Goal: Information Seeking & Learning: Find specific fact

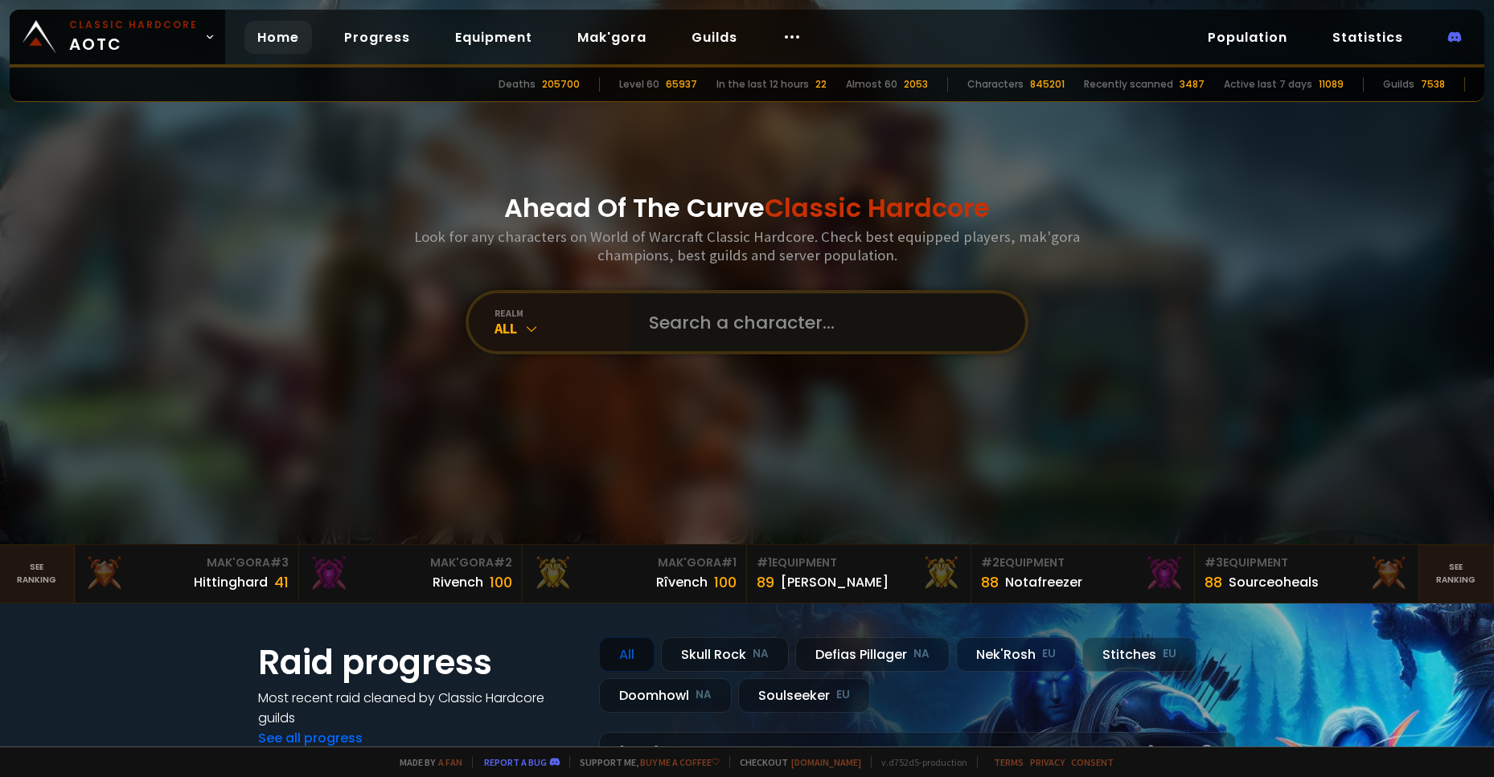
click at [736, 311] on input "text" at bounding box center [822, 322] width 367 height 58
type input "galenzug"
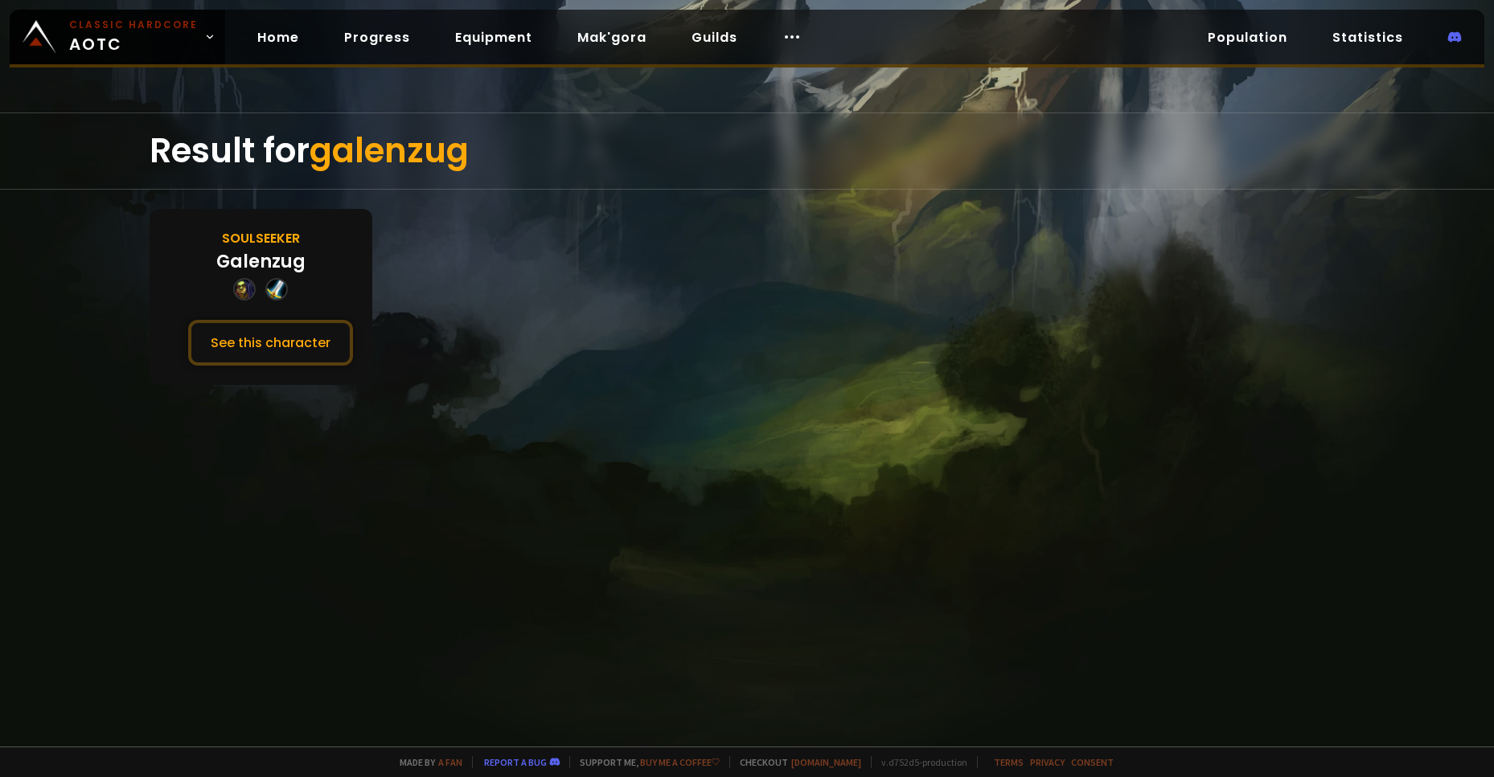
click at [278, 262] on div "Galenzug" at bounding box center [260, 261] width 89 height 27
click at [230, 351] on button "See this character" at bounding box center [270, 343] width 165 height 46
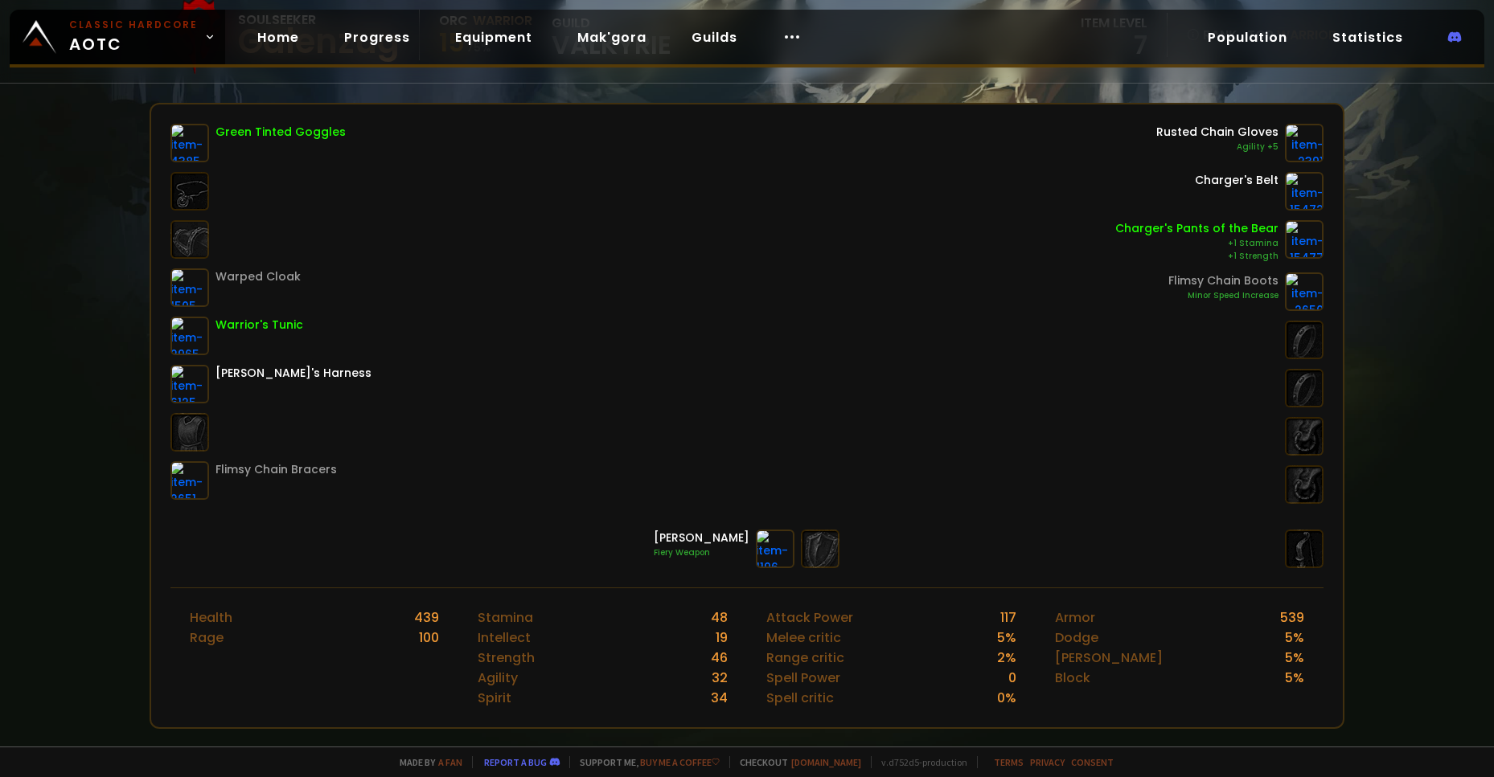
scroll to position [111, 0]
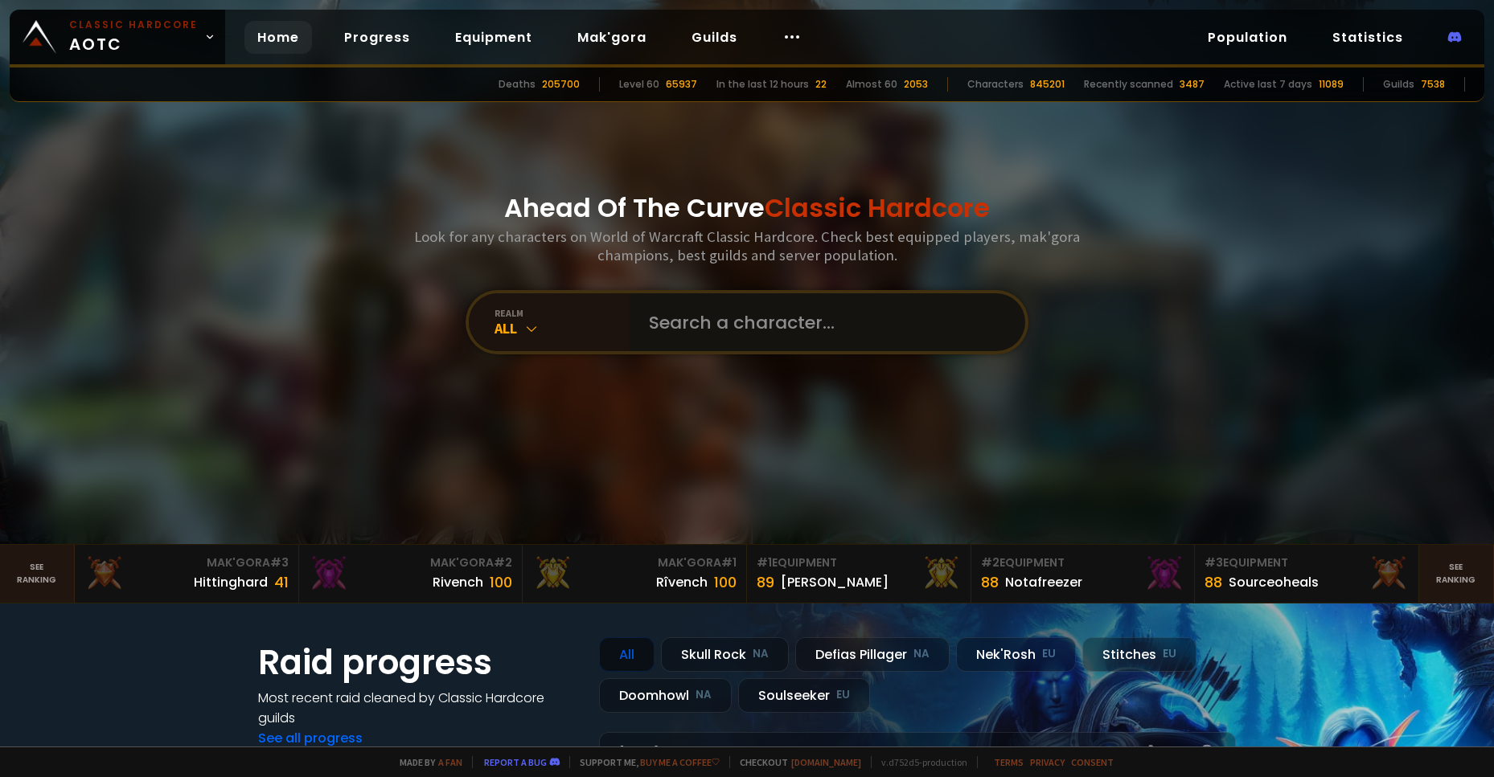
click at [689, 347] on input "text" at bounding box center [822, 322] width 367 height 58
type input "juoko"
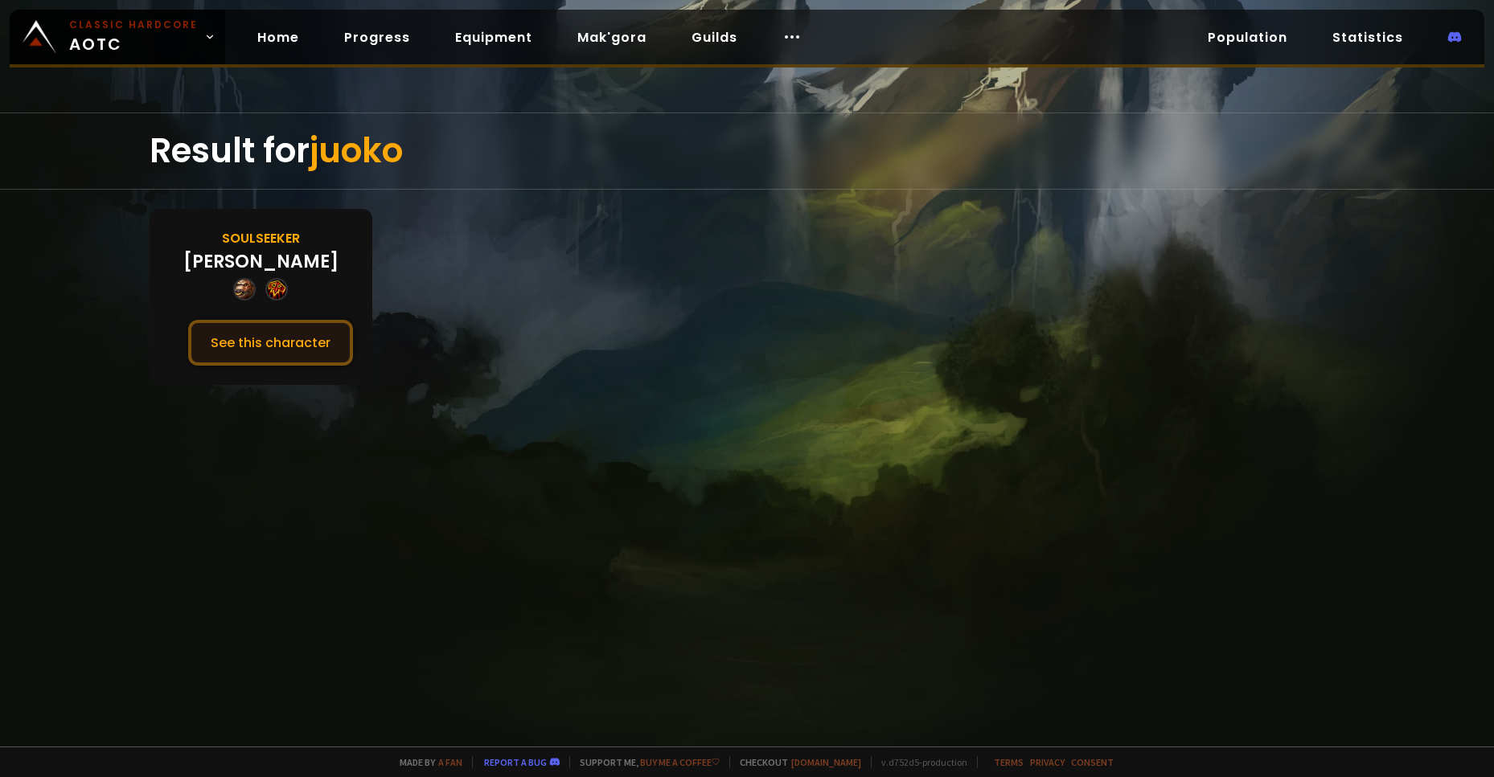
click at [247, 345] on button "See this character" at bounding box center [270, 343] width 165 height 46
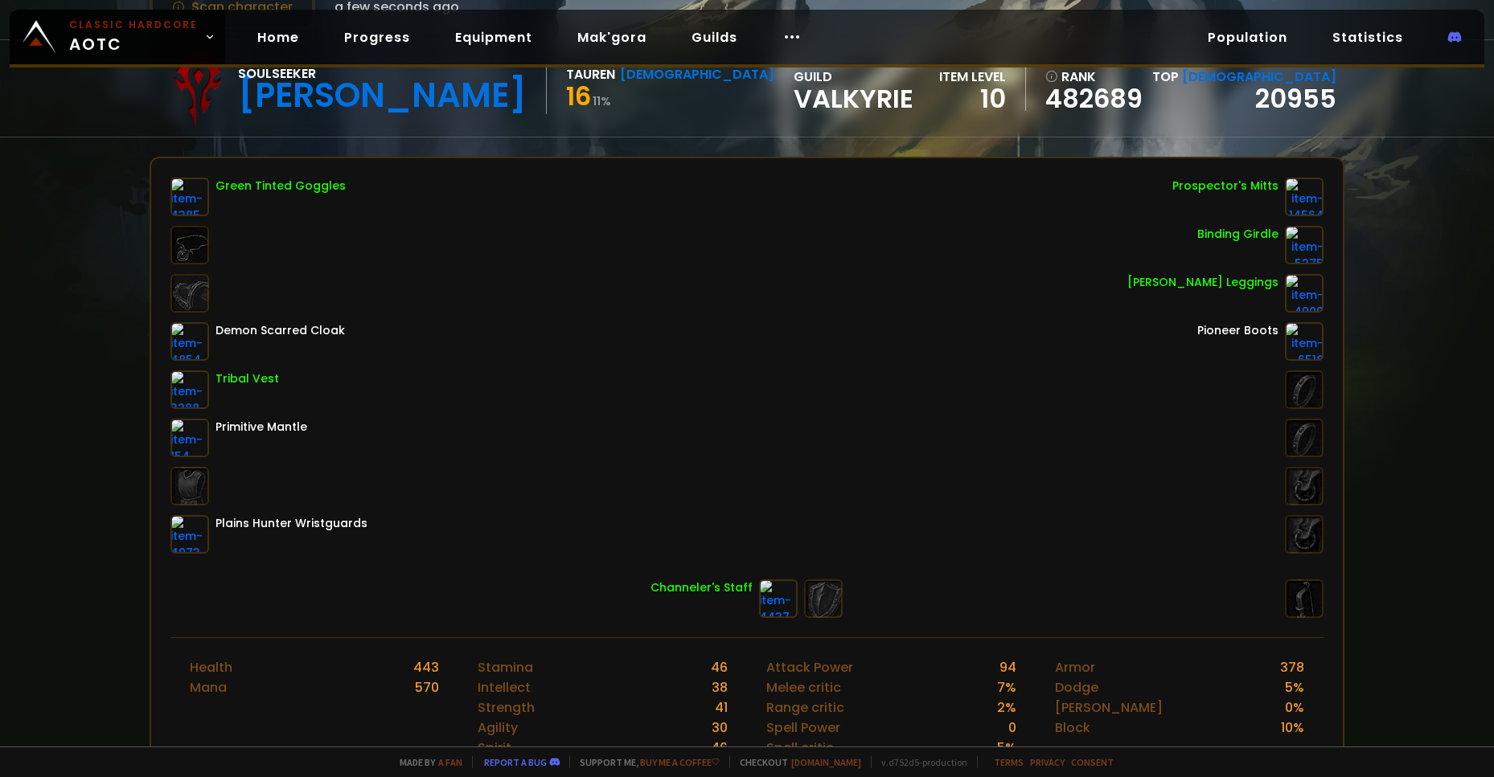
scroll to position [111, 0]
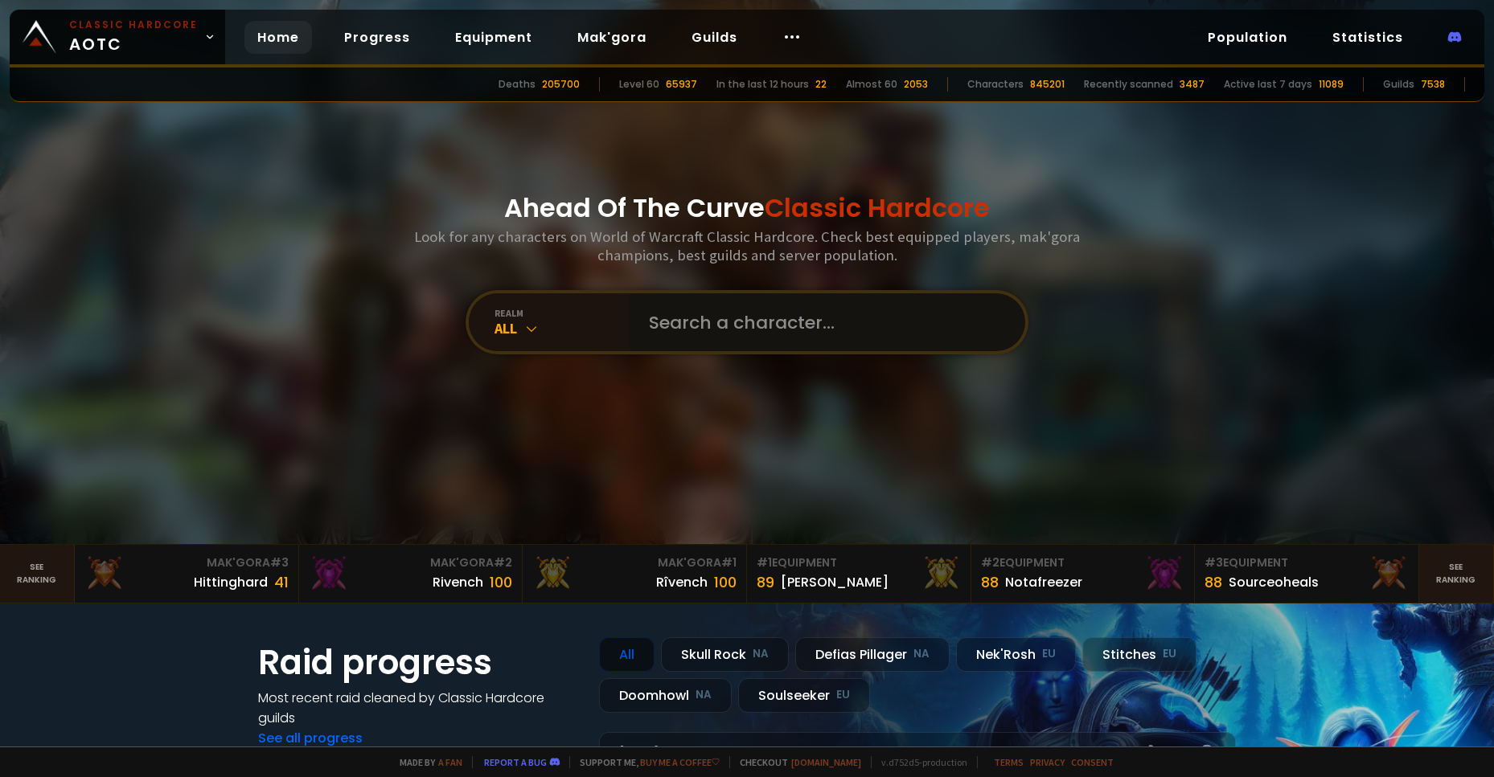
click at [757, 328] on input "text" at bounding box center [822, 322] width 367 height 58
type input "jaoko"
click at [667, 315] on input "text" at bounding box center [822, 322] width 367 height 58
type input "h"
type input "jockas"
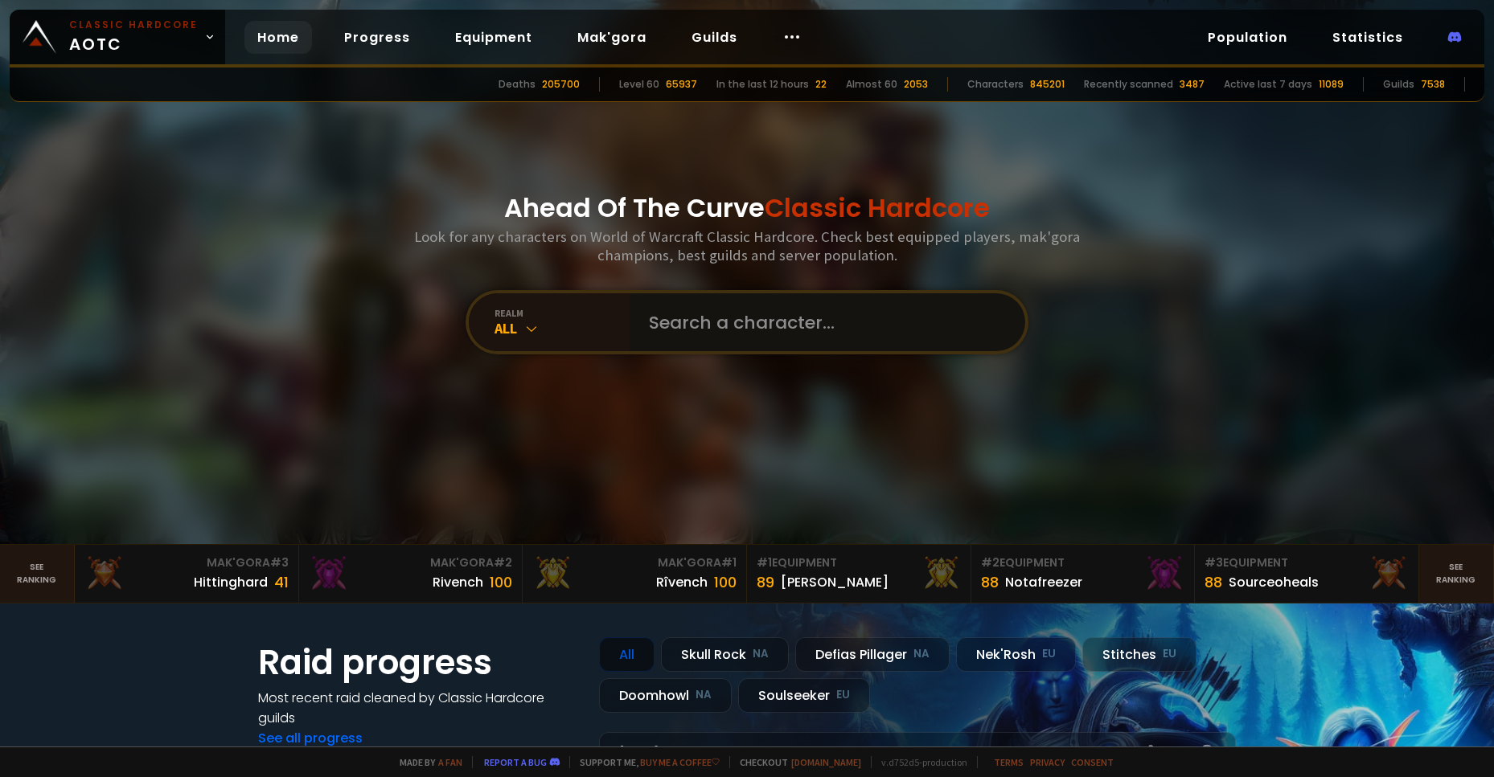
click at [670, 316] on input "text" at bounding box center [822, 322] width 367 height 58
type input "jockass"
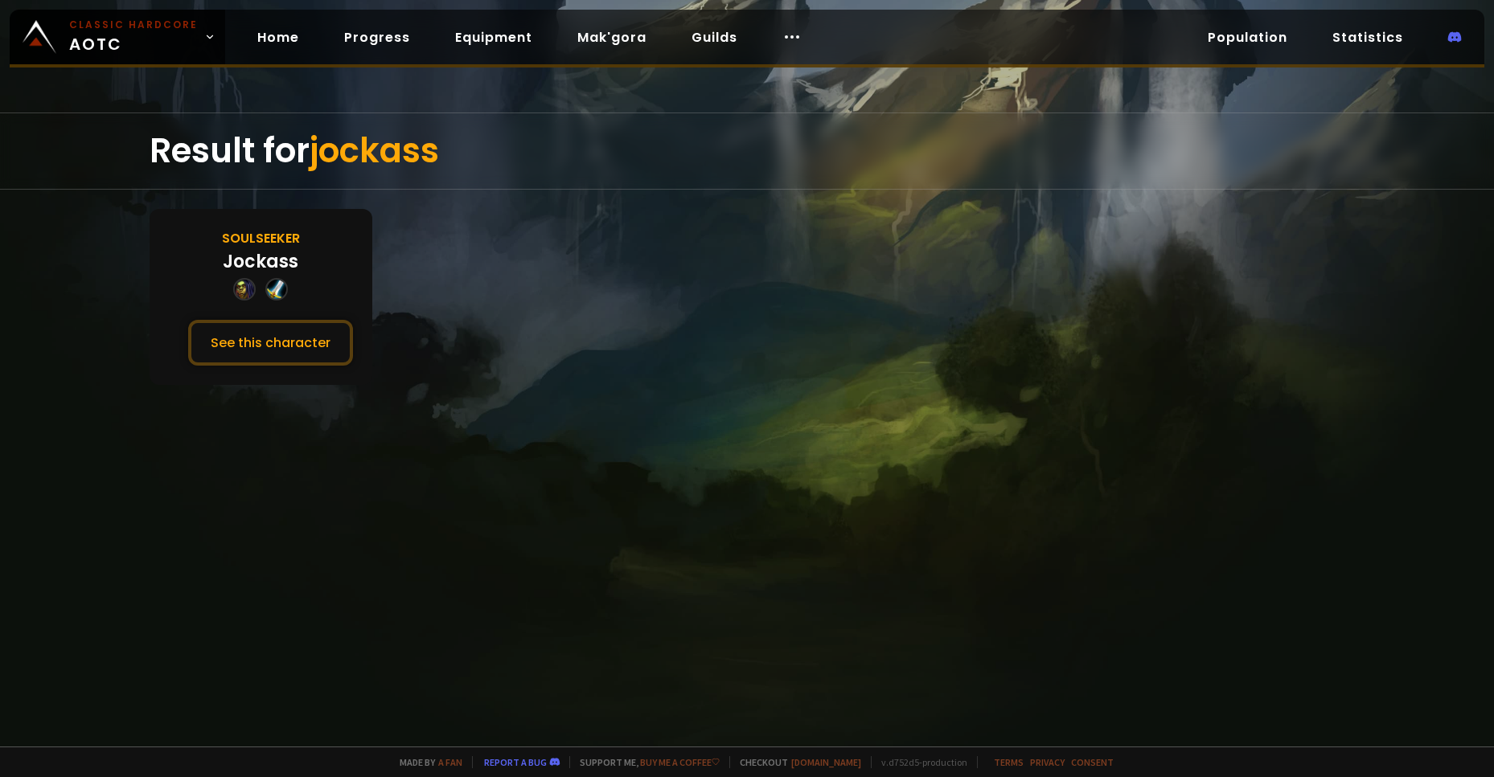
click at [284, 260] on div "Jockass" at bounding box center [261, 261] width 76 height 27
click at [258, 327] on button "See this character" at bounding box center [270, 343] width 165 height 46
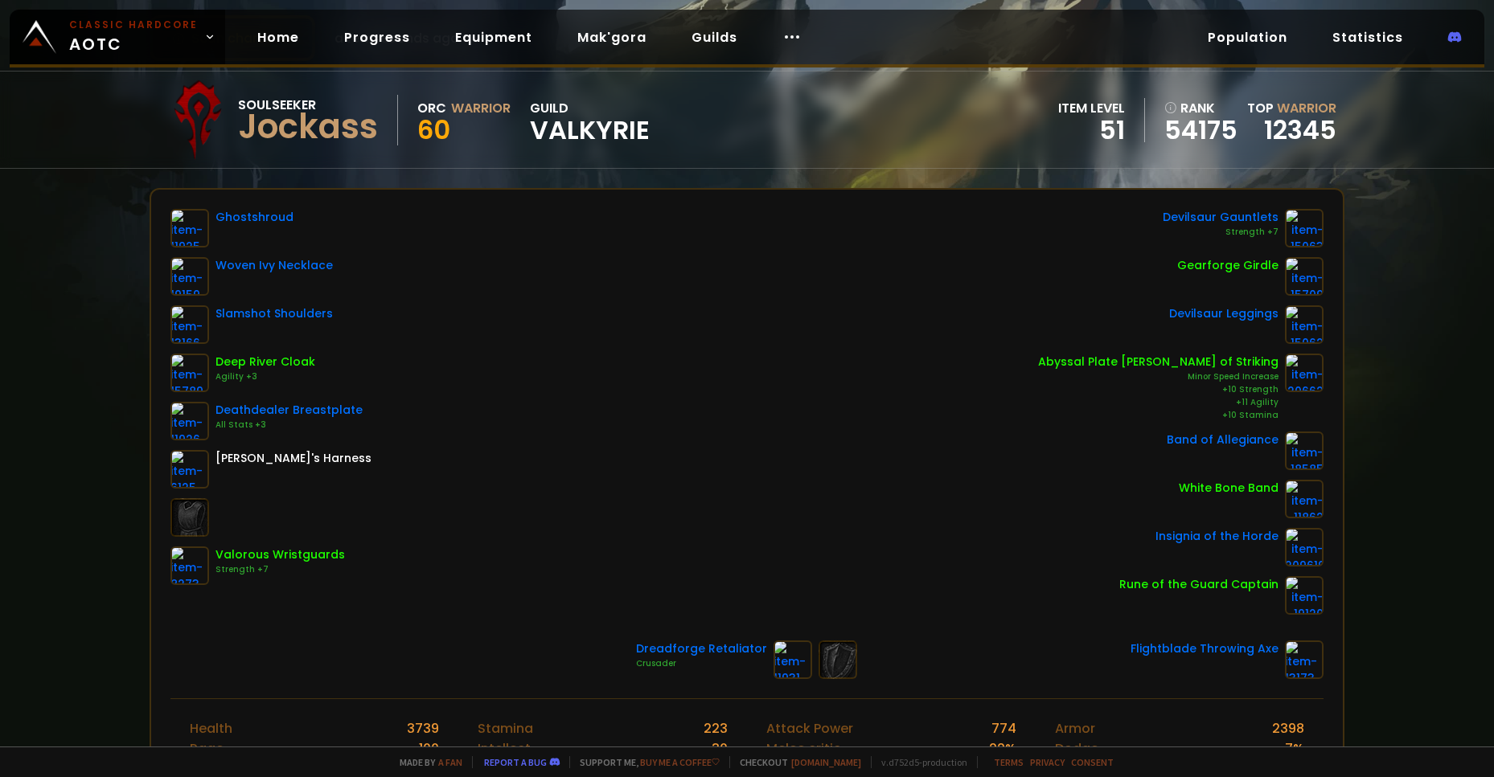
scroll to position [111, 0]
